Goal: Task Accomplishment & Management: Manage account settings

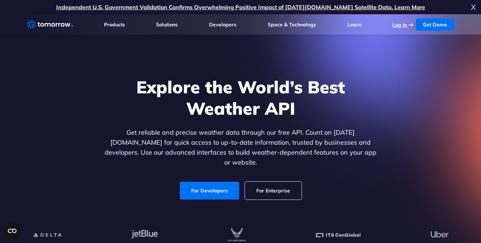
click at [407, 26] on link "Log In" at bounding box center [399, 25] width 15 height 6
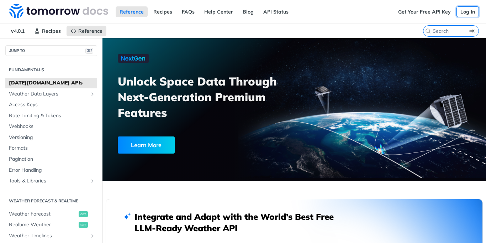
click at [462, 13] on link "Log In" at bounding box center [468, 11] width 22 height 11
